Goal: Task Accomplishment & Management: Manage account settings

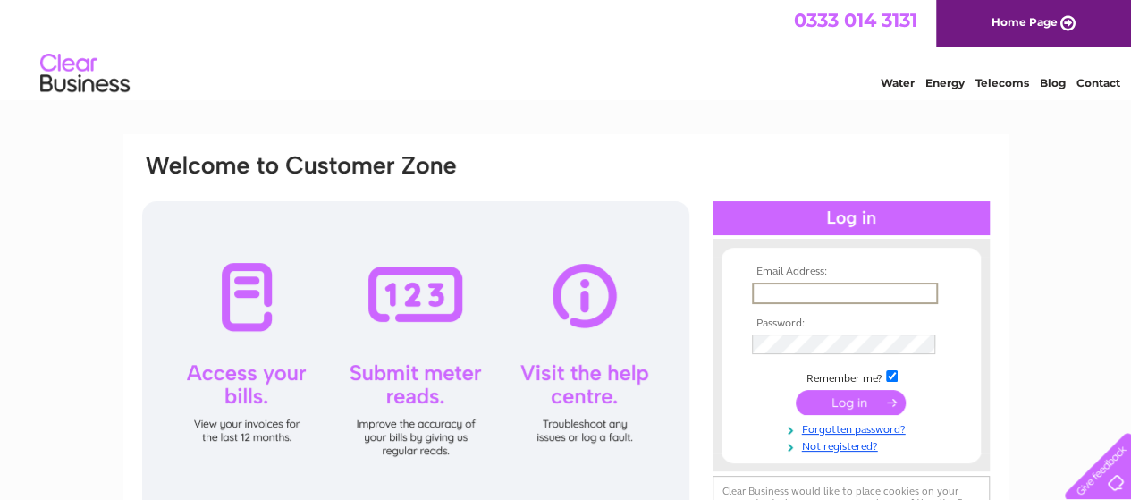
click at [830, 290] on input "text" at bounding box center [845, 293] width 186 height 21
paste input "ally.johnston@plexus.com"
type input "ally.johnston@plexus.com"
click at [830, 403] on input "submit" at bounding box center [851, 400] width 110 height 25
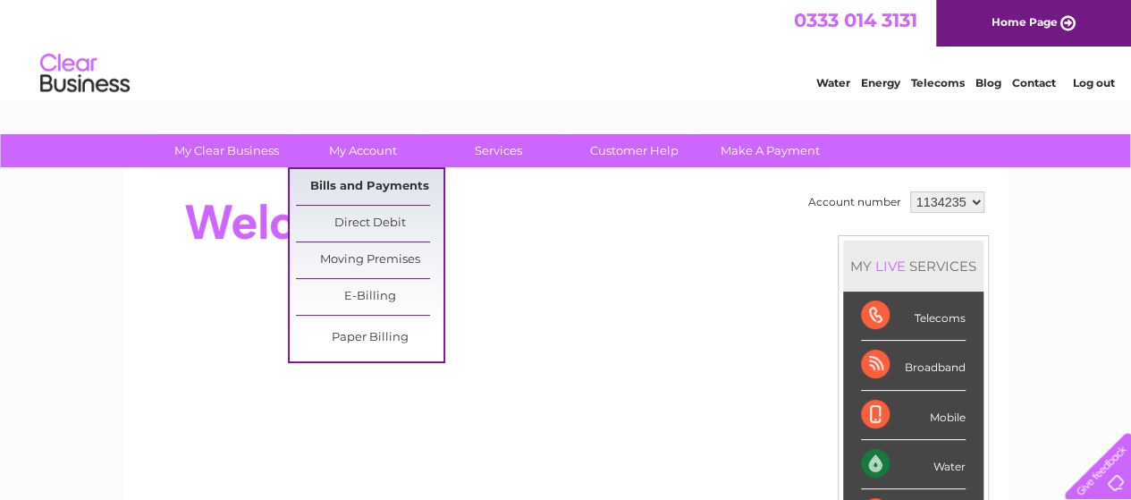
click at [377, 183] on link "Bills and Payments" at bounding box center [370, 187] width 148 height 36
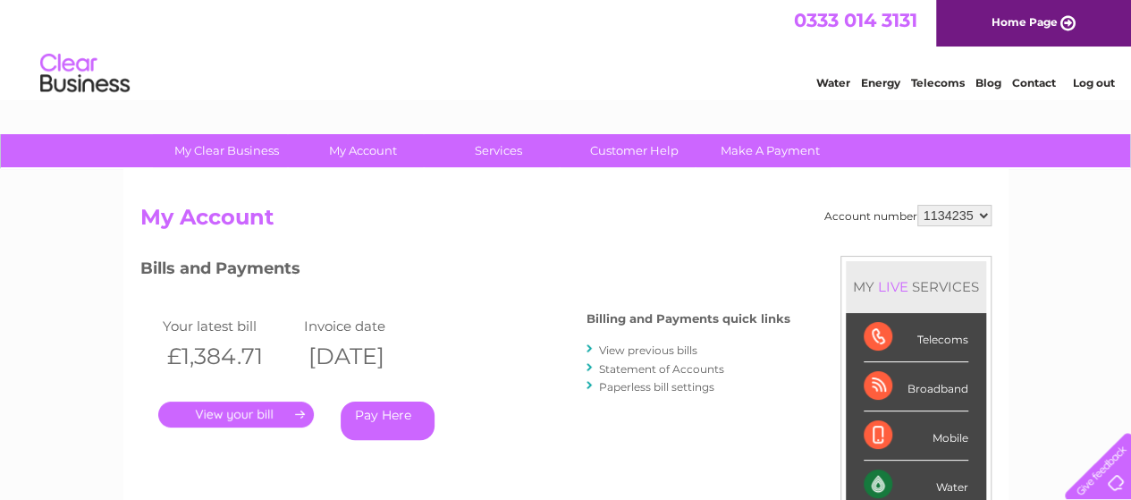
click at [247, 408] on link "." at bounding box center [236, 415] width 156 height 26
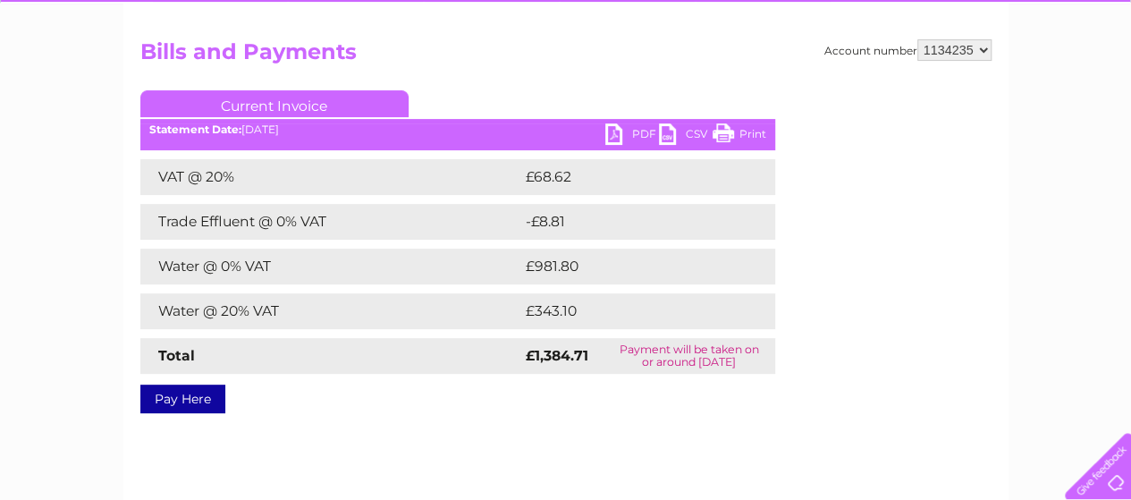
scroll to position [162, 0]
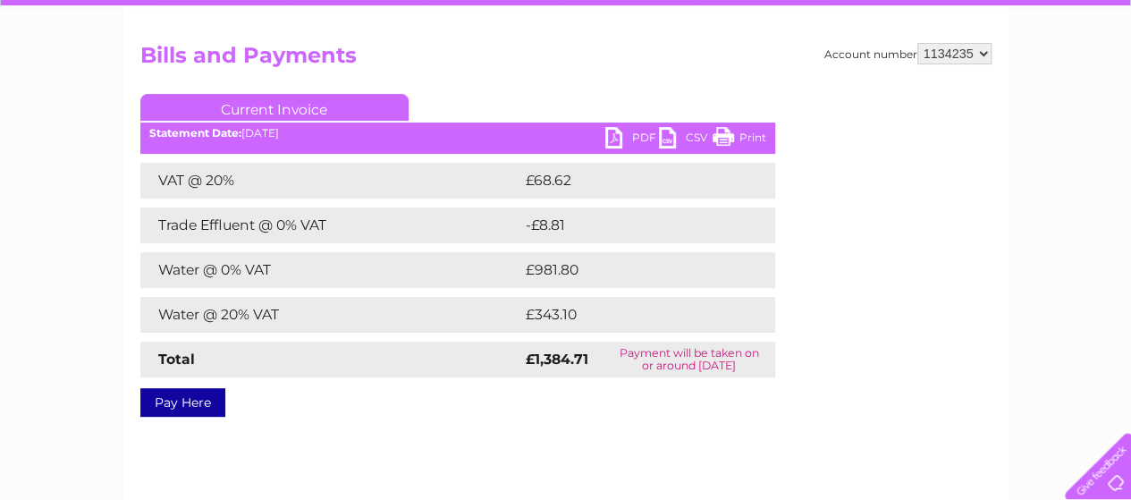
click at [624, 136] on link "PDF" at bounding box center [633, 140] width 54 height 26
